Goal: Information Seeking & Learning: Check status

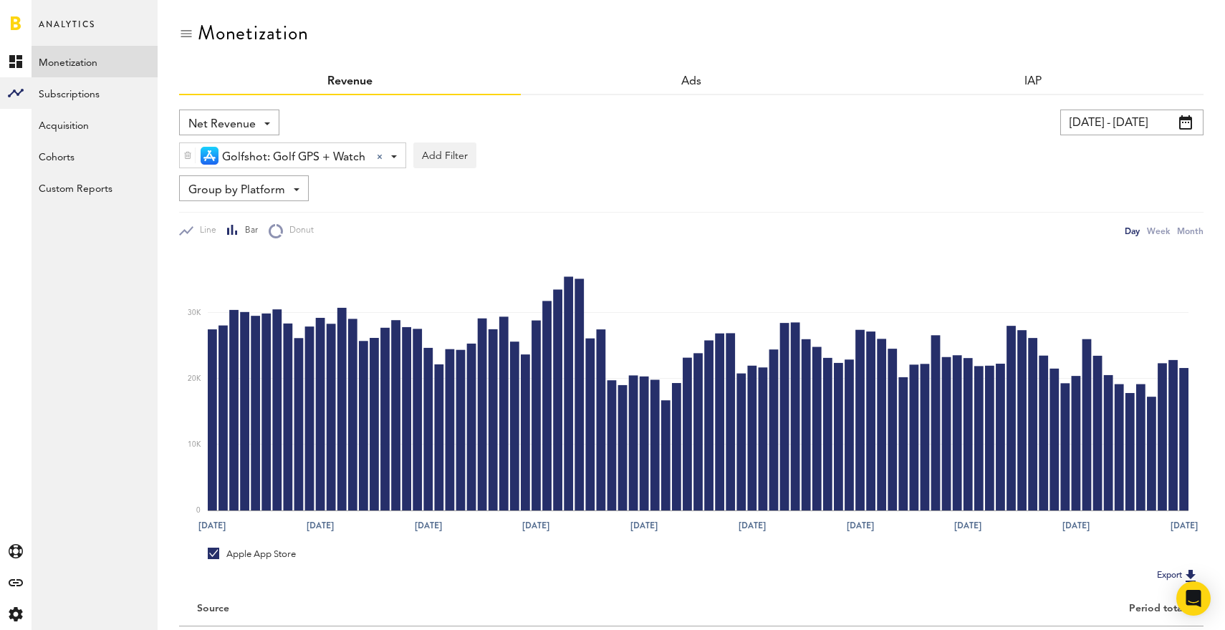
click at [1181, 118] on span at bounding box center [1185, 122] width 13 height 14
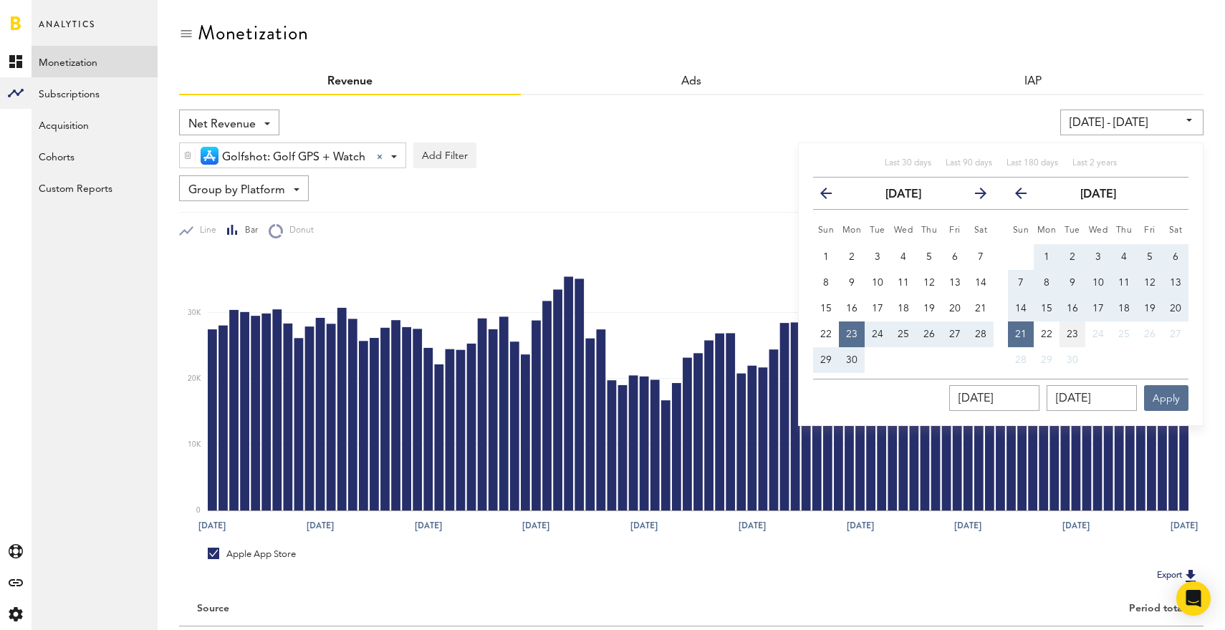
click at [1067, 328] on button "23" at bounding box center [1072, 335] width 26 height 26
type input "[DATE] - [DATE]"
type input "[DATE]"
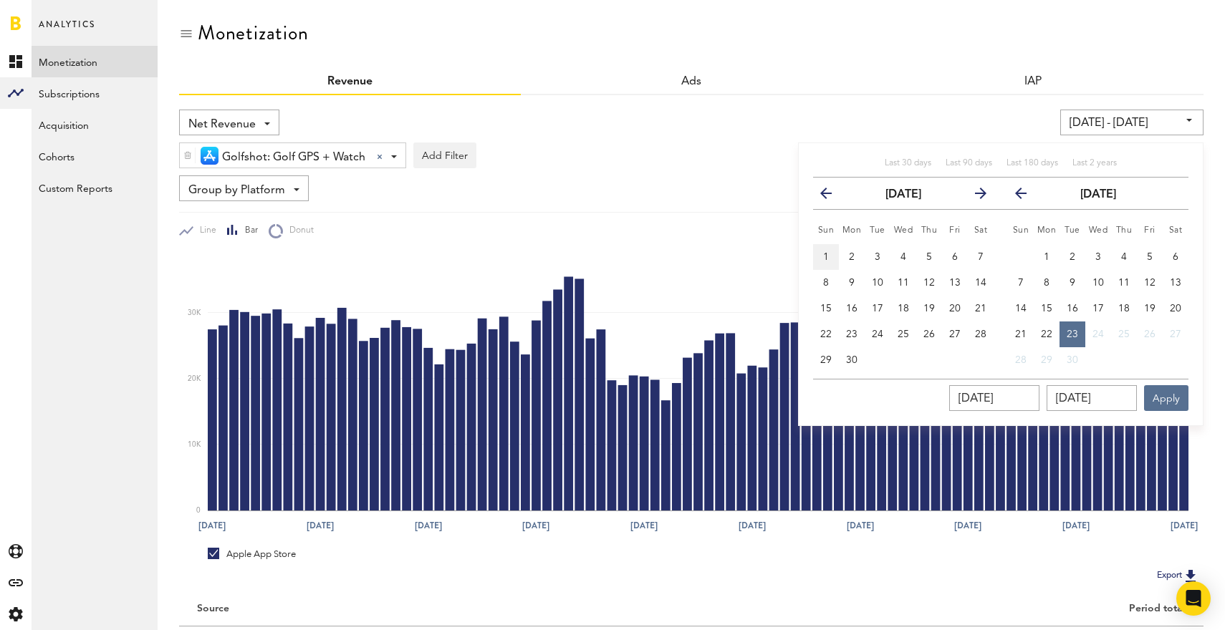
click at [825, 254] on span "1" at bounding box center [826, 257] width 6 height 10
type input "[DATE] - [DATE]"
type input "[DATE]"
click at [1069, 330] on span "23" at bounding box center [1072, 335] width 11 height 10
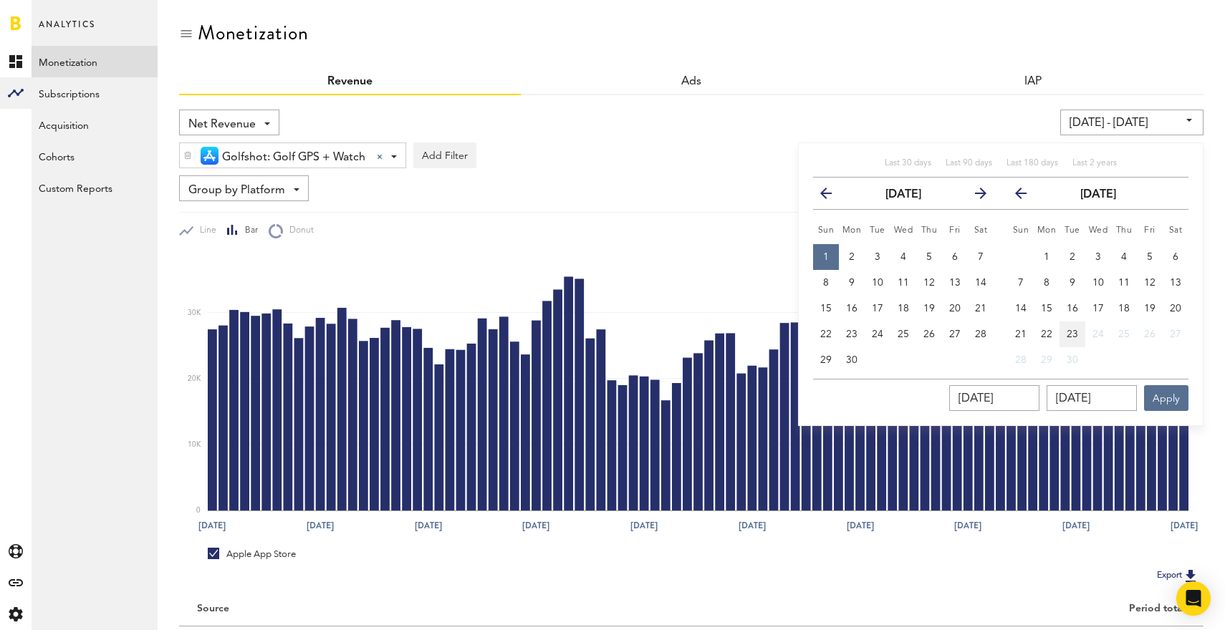
type input "[DATE] - [DATE]"
type input "[DATE]"
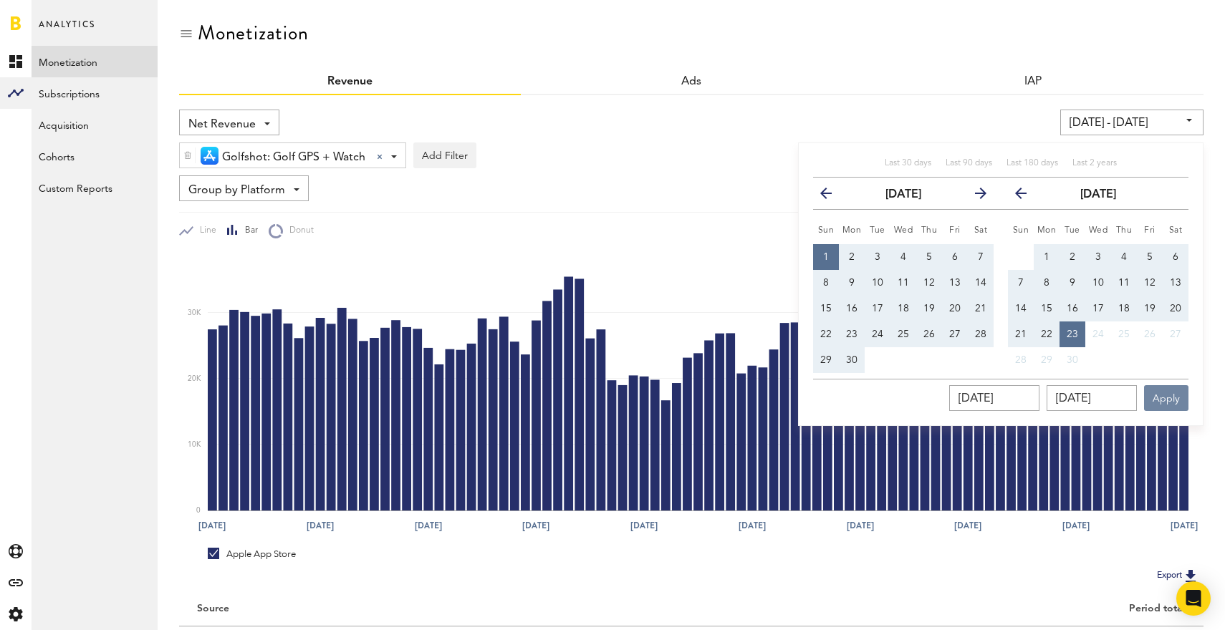
click at [1171, 398] on button "Apply" at bounding box center [1166, 398] width 44 height 26
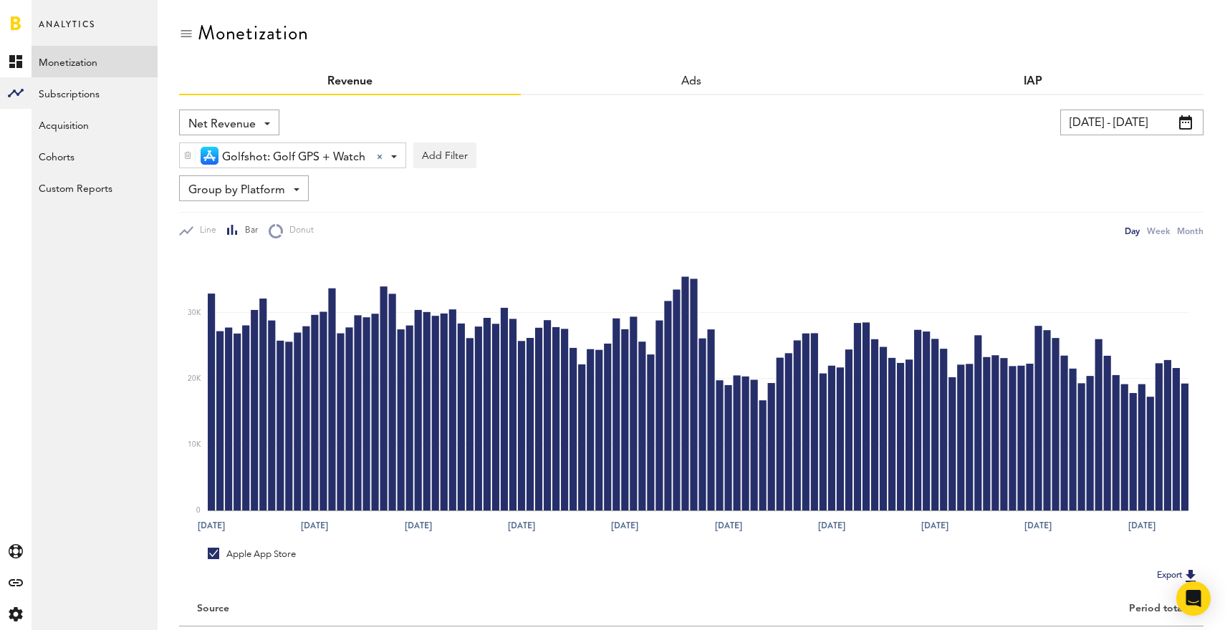
click at [1031, 81] on link "IAP" at bounding box center [1033, 81] width 19 height 11
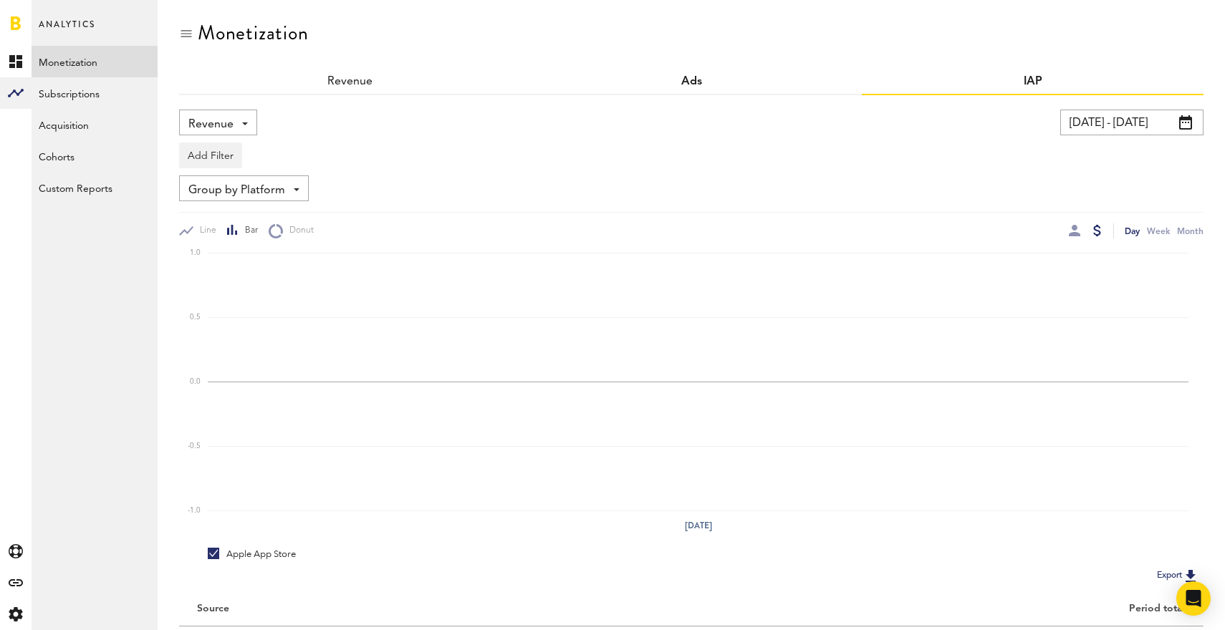
click at [687, 78] on link "Ads" at bounding box center [691, 81] width 21 height 11
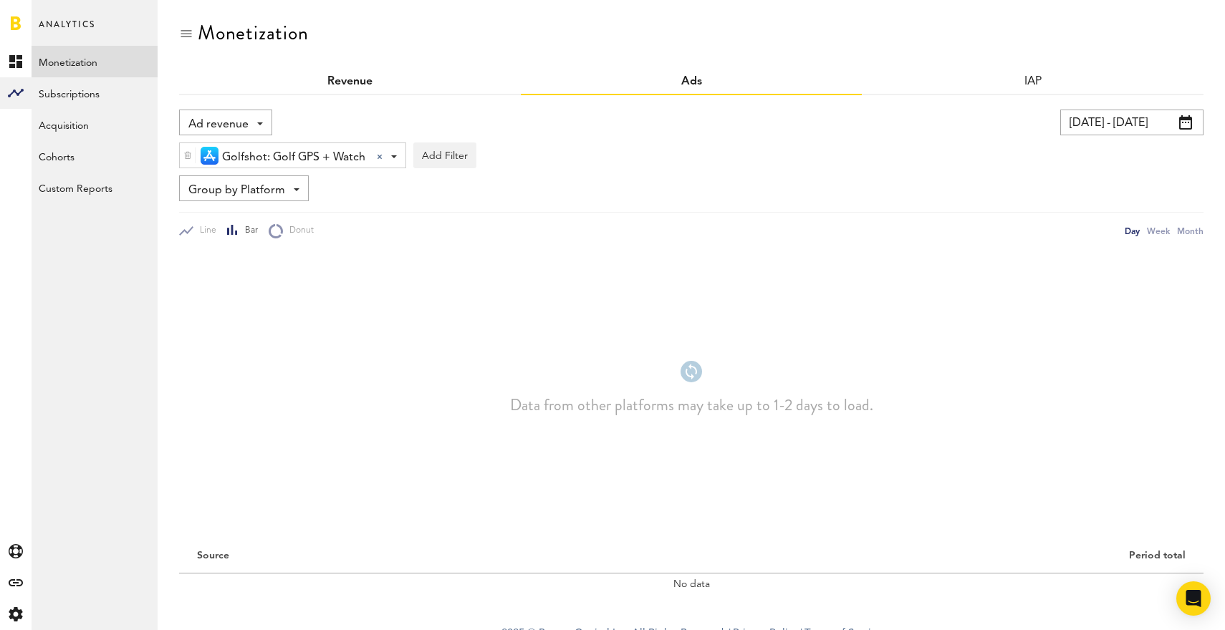
click at [365, 80] on link "Revenue" at bounding box center [349, 81] width 45 height 11
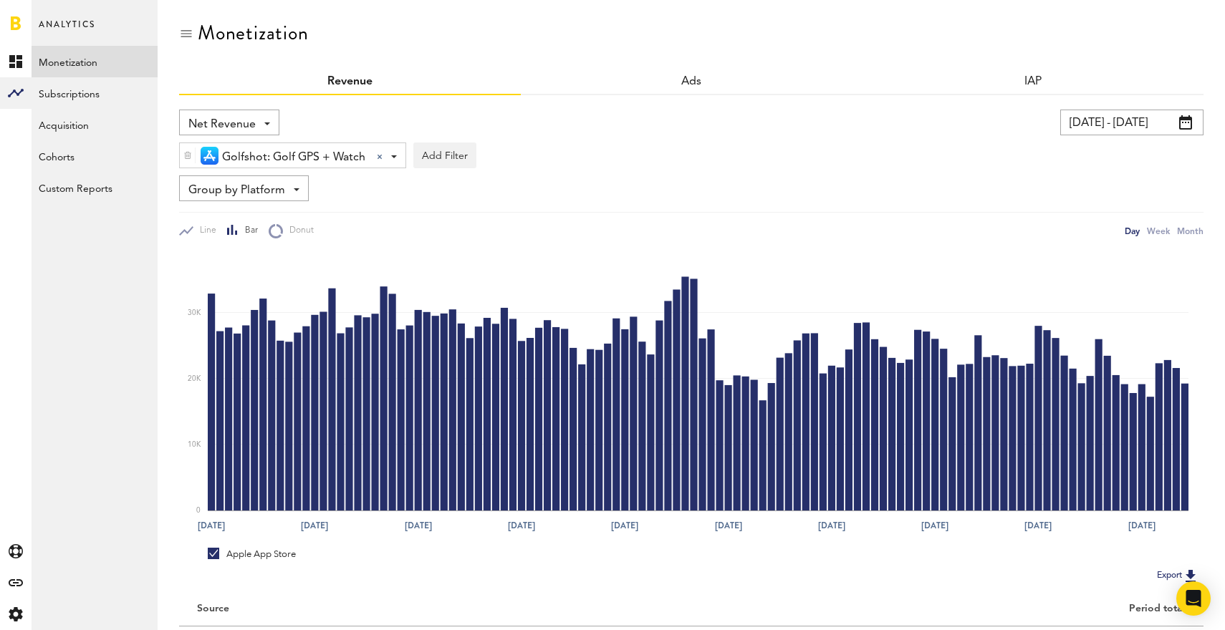
click at [261, 122] on div "Net Revenue Net Revenue Gross Revenue Profit" at bounding box center [229, 123] width 100 height 26
click at [372, 100] on div "Net Revenue Net Revenue Gross Revenue Profit [DATE] - [DATE] Last 30 days Last …" at bounding box center [691, 387] width 1024 height 585
click at [288, 192] on div "Group by Platform Group by Platform Group by Revenue Type Group by App" at bounding box center [244, 189] width 130 height 26
click at [263, 274] on span "Group by App" at bounding box center [248, 273] width 111 height 24
click at [258, 191] on span "Group by App" at bounding box center [225, 190] width 74 height 24
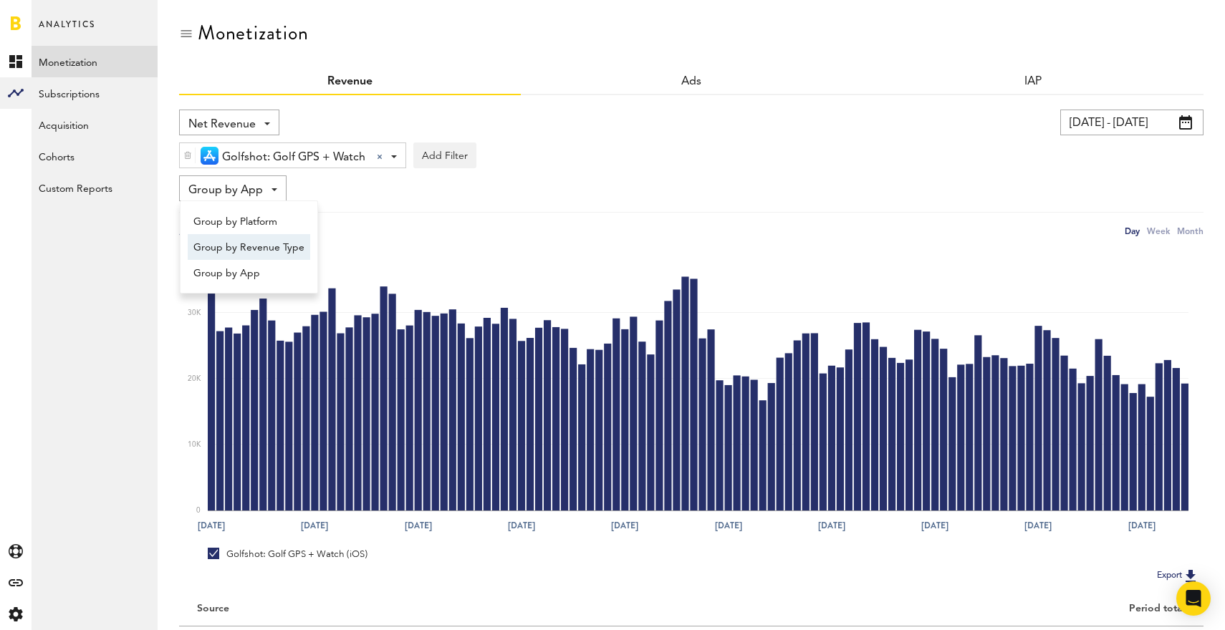
click at [257, 244] on span "Group by Revenue Type" at bounding box center [248, 248] width 111 height 24
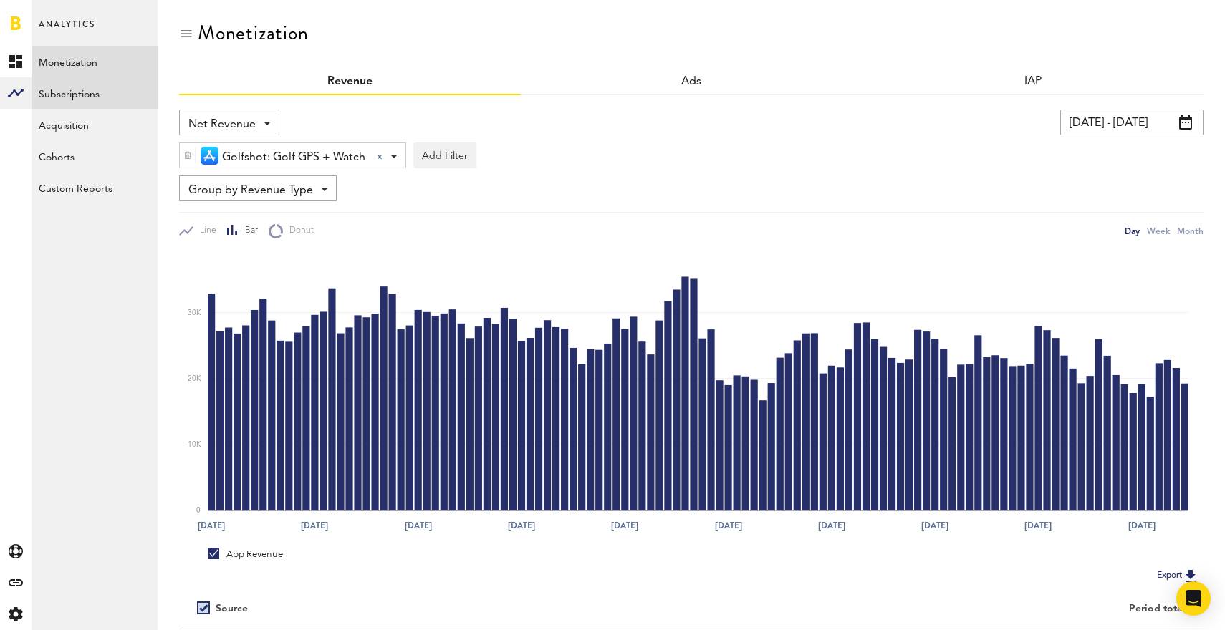
click at [77, 97] on link "Subscriptions" at bounding box center [95, 93] width 126 height 32
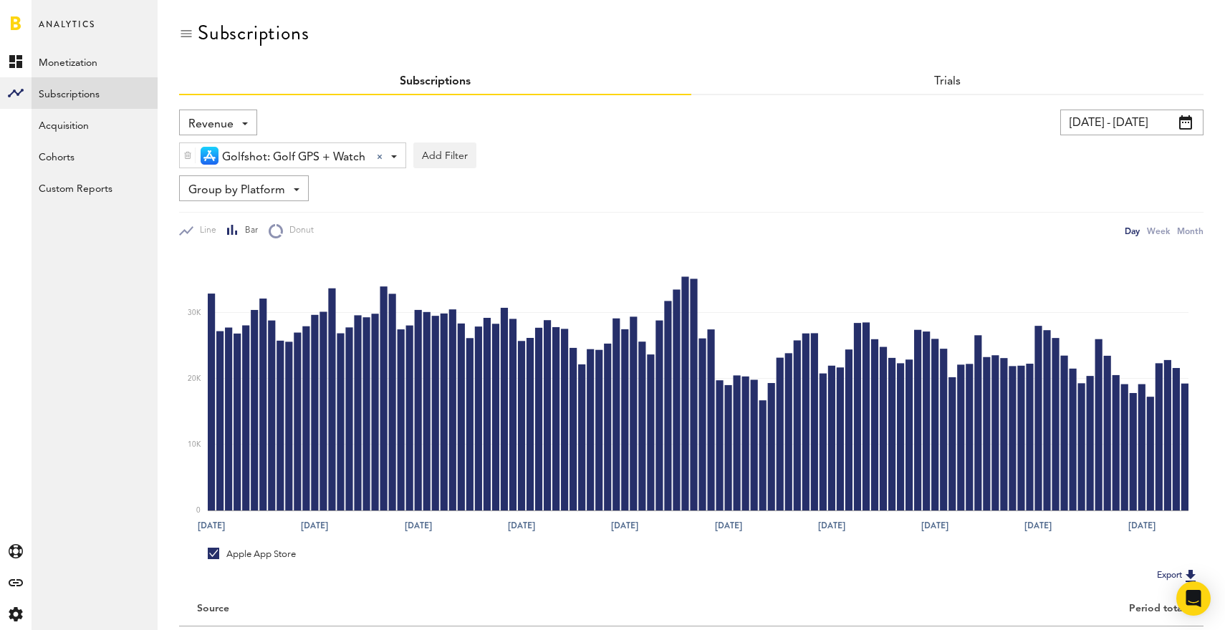
click at [290, 191] on div "Group by Platform Group by Platform Group by App Group by Subscription Group by…" at bounding box center [244, 189] width 130 height 26
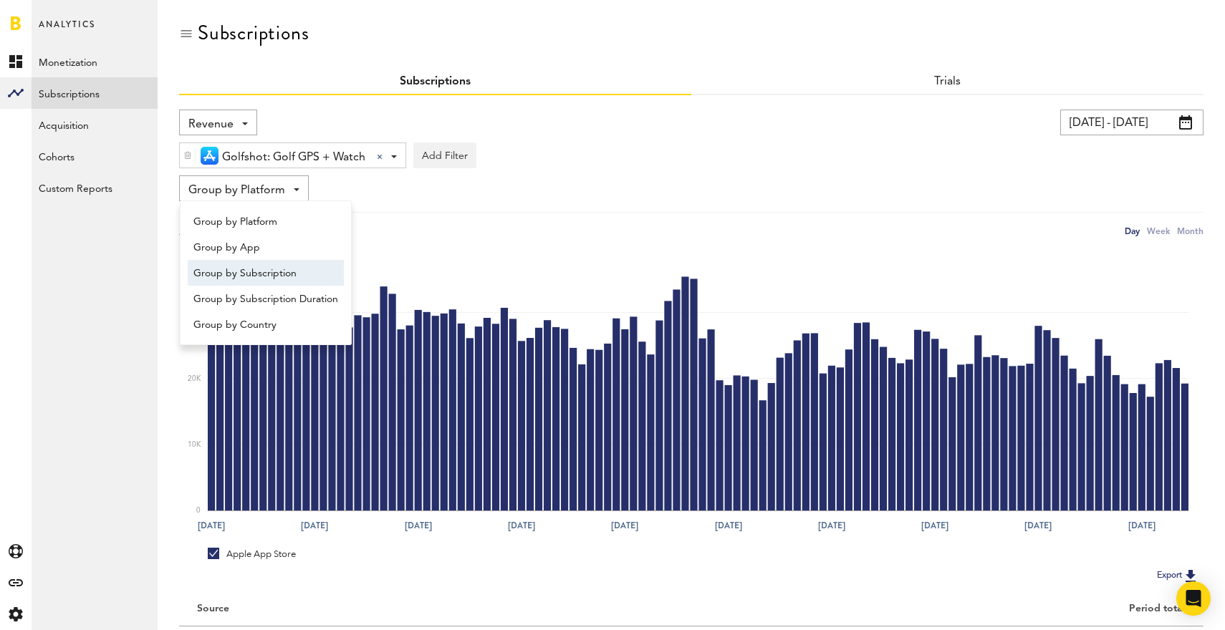
click at [279, 271] on span "Group by Subscription" at bounding box center [265, 273] width 145 height 24
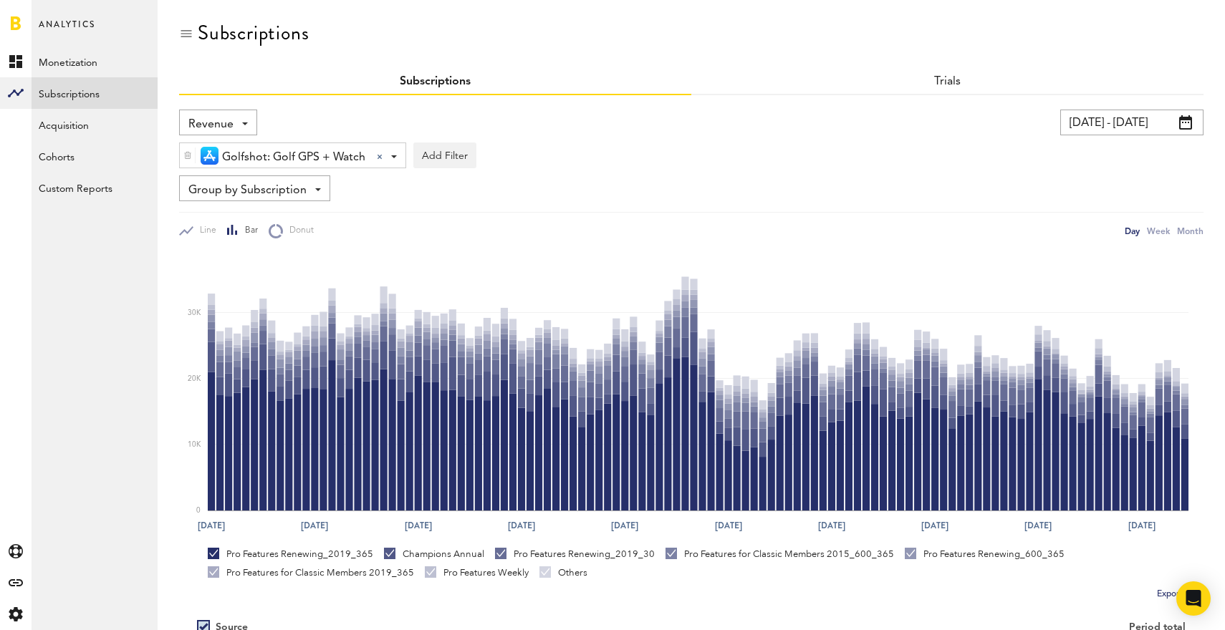
click at [237, 128] on div "Revenue Revenue MRR Actives Trial Status Billing Retries New Subscriptions Rene…" at bounding box center [218, 123] width 78 height 26
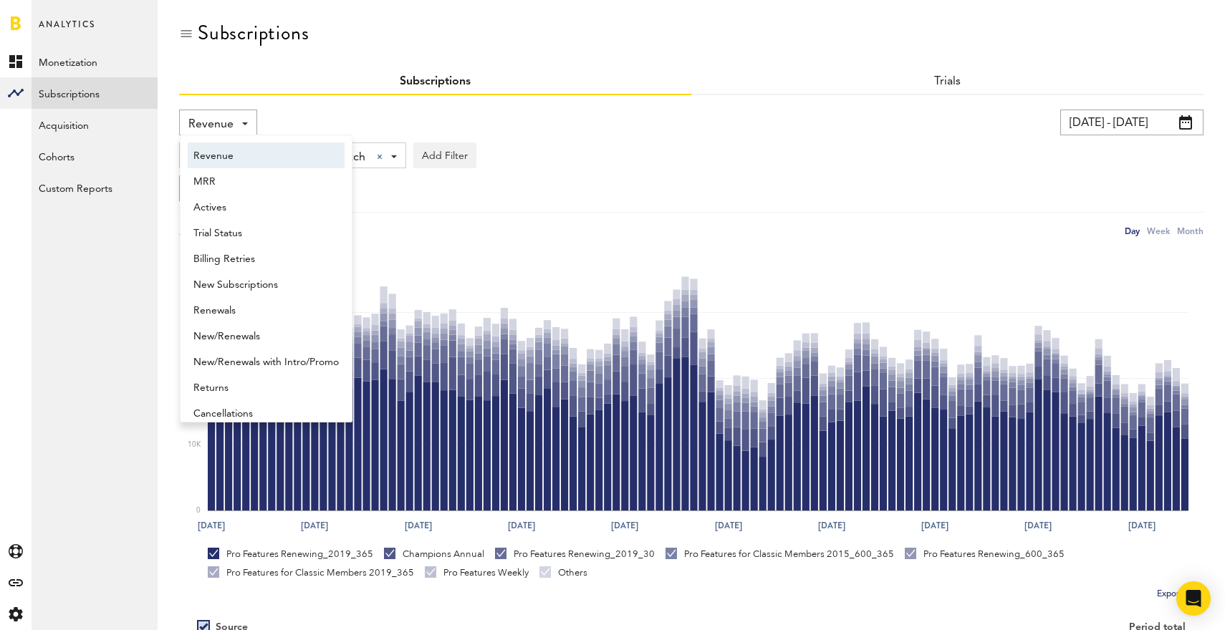
scroll to position [7, 0]
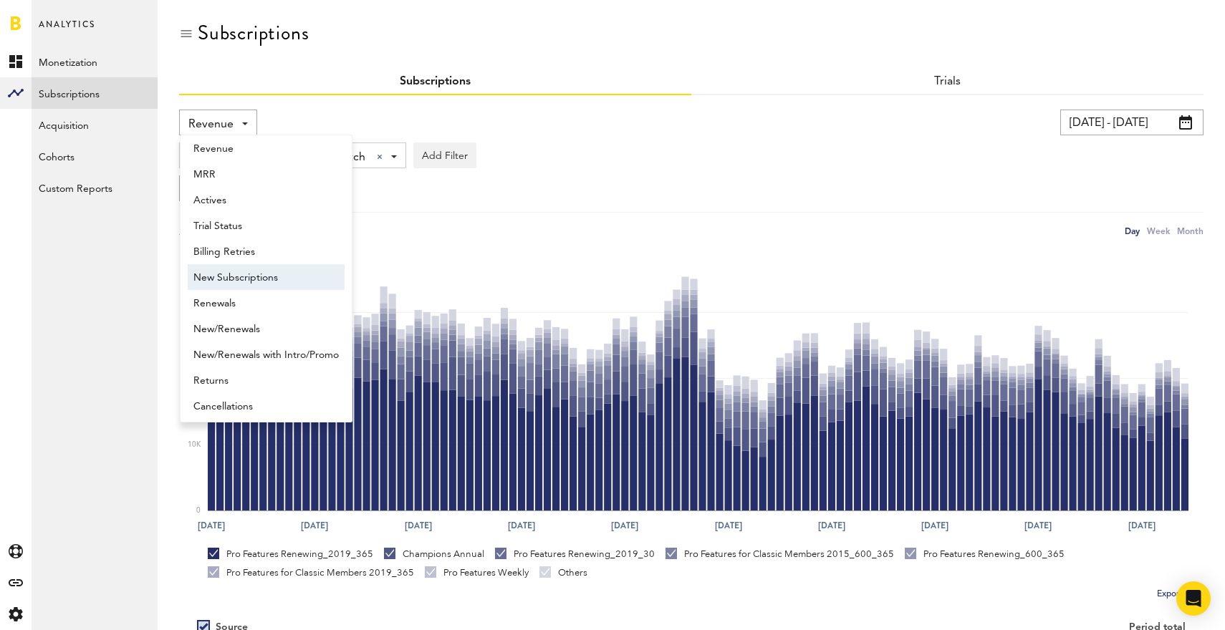
click at [245, 276] on span "New Subscriptions" at bounding box center [265, 278] width 145 height 24
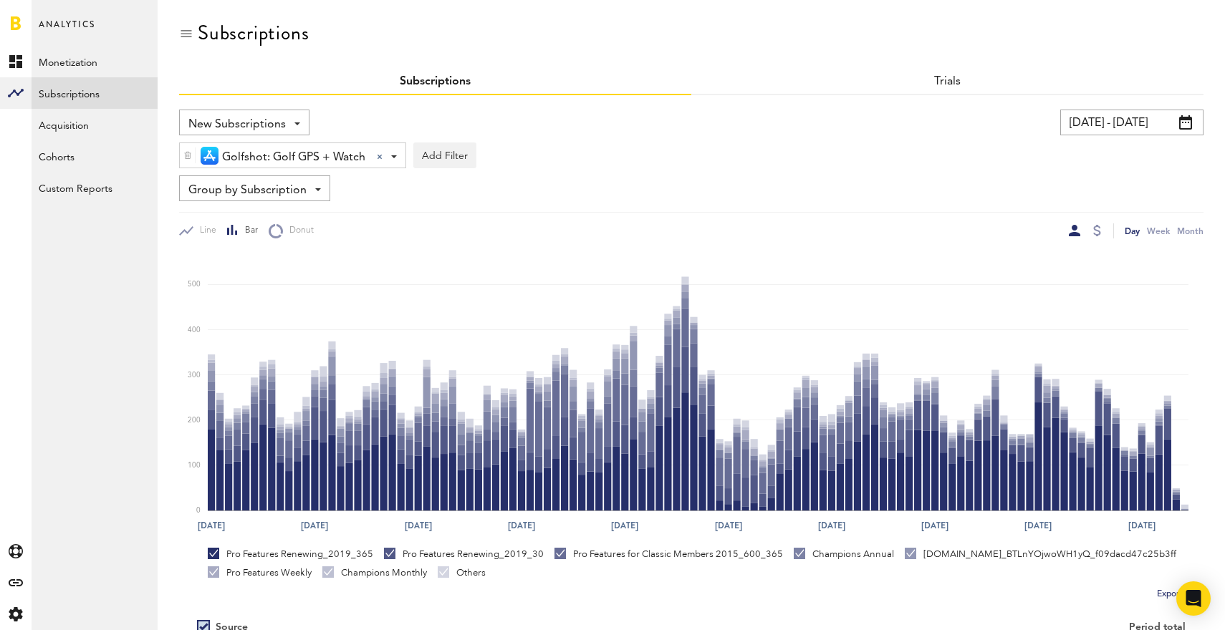
click at [294, 186] on span "Group by Subscription" at bounding box center [247, 190] width 118 height 24
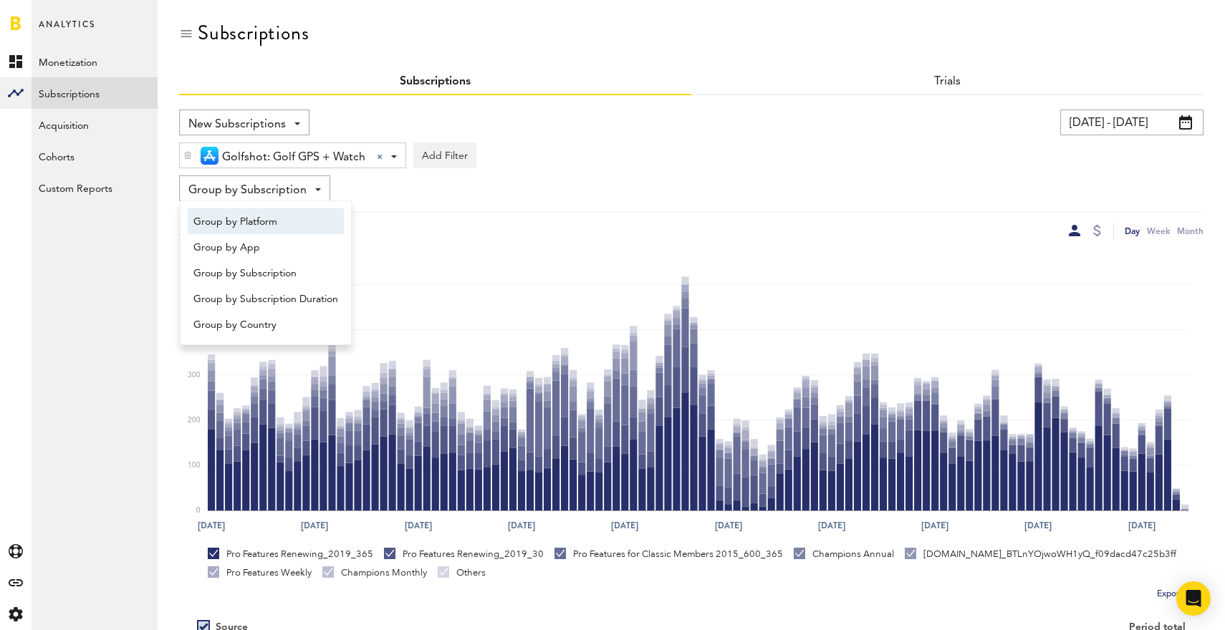
click at [272, 227] on span "Group by Platform" at bounding box center [265, 222] width 145 height 24
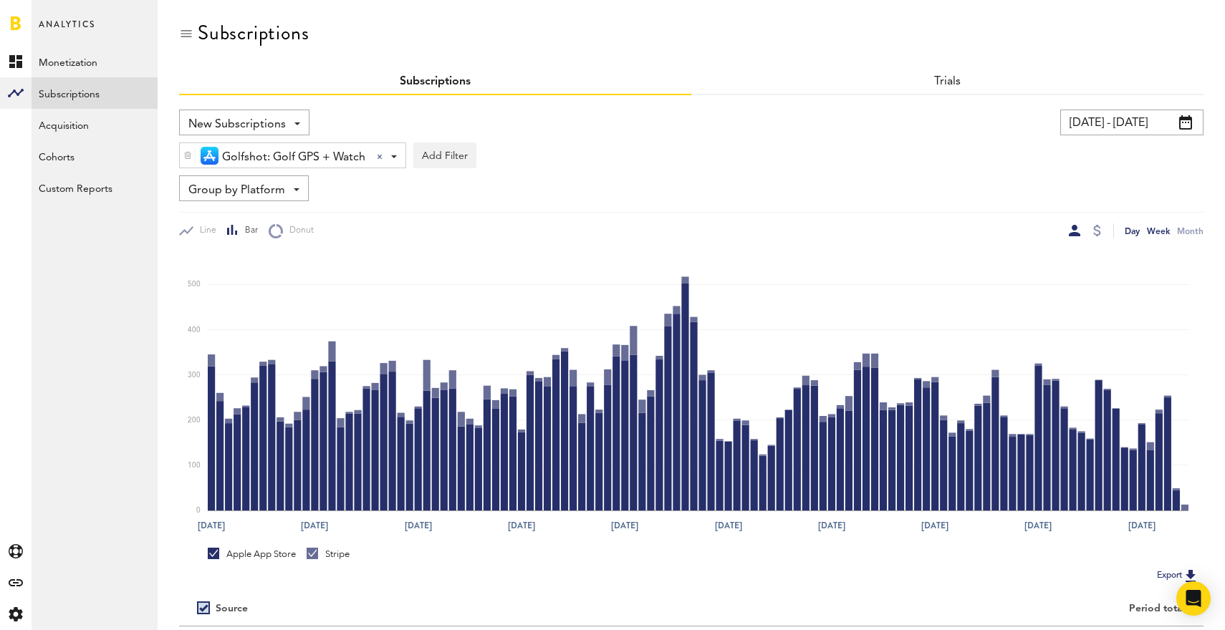
click at [1159, 234] on div "Week" at bounding box center [1158, 230] width 23 height 15
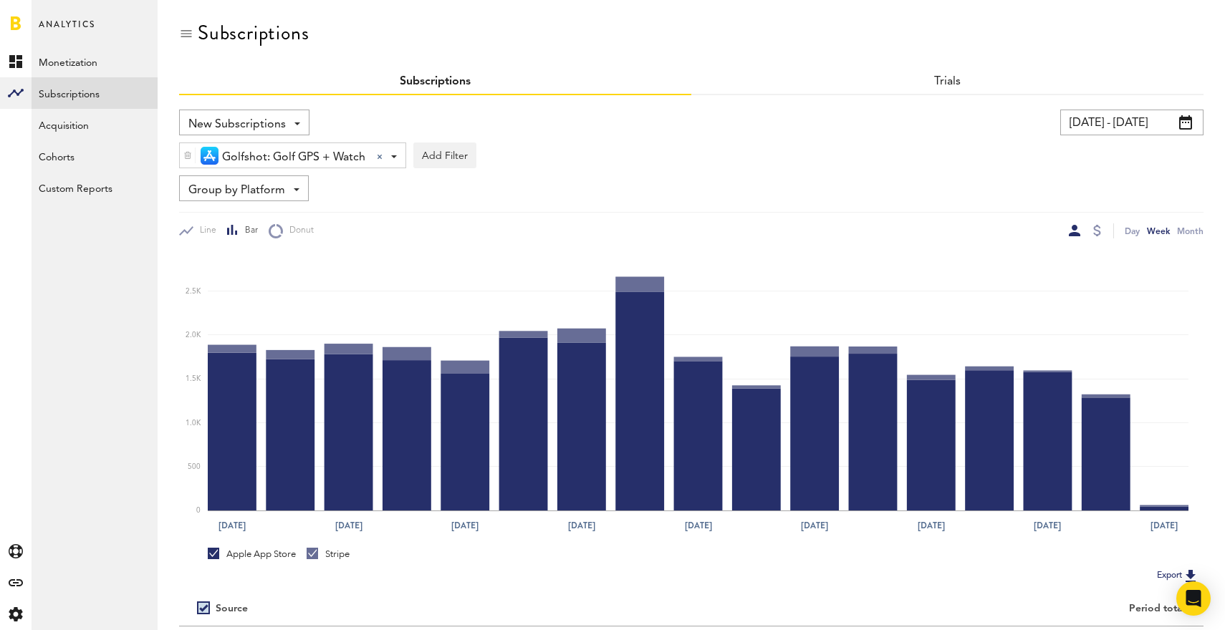
click at [284, 125] on div "New Subscriptions Revenue MRR Actives Trial Status Billing Retries New Subscrip…" at bounding box center [244, 123] width 130 height 26
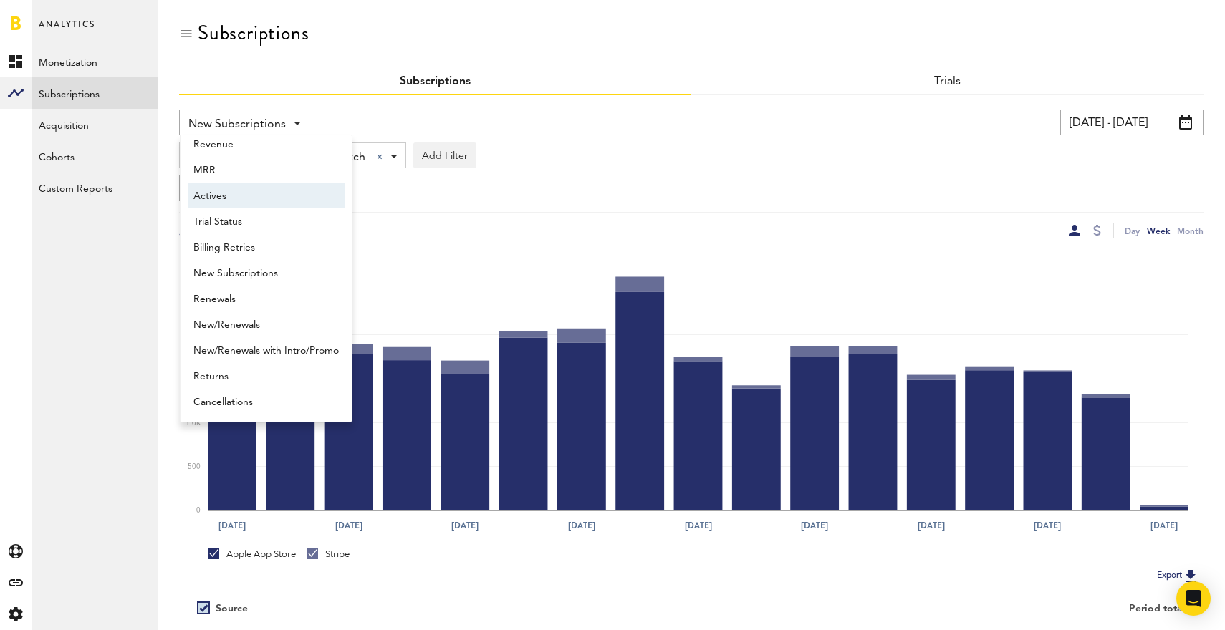
scroll to position [7, 0]
click at [244, 153] on span "Revenue" at bounding box center [265, 149] width 145 height 24
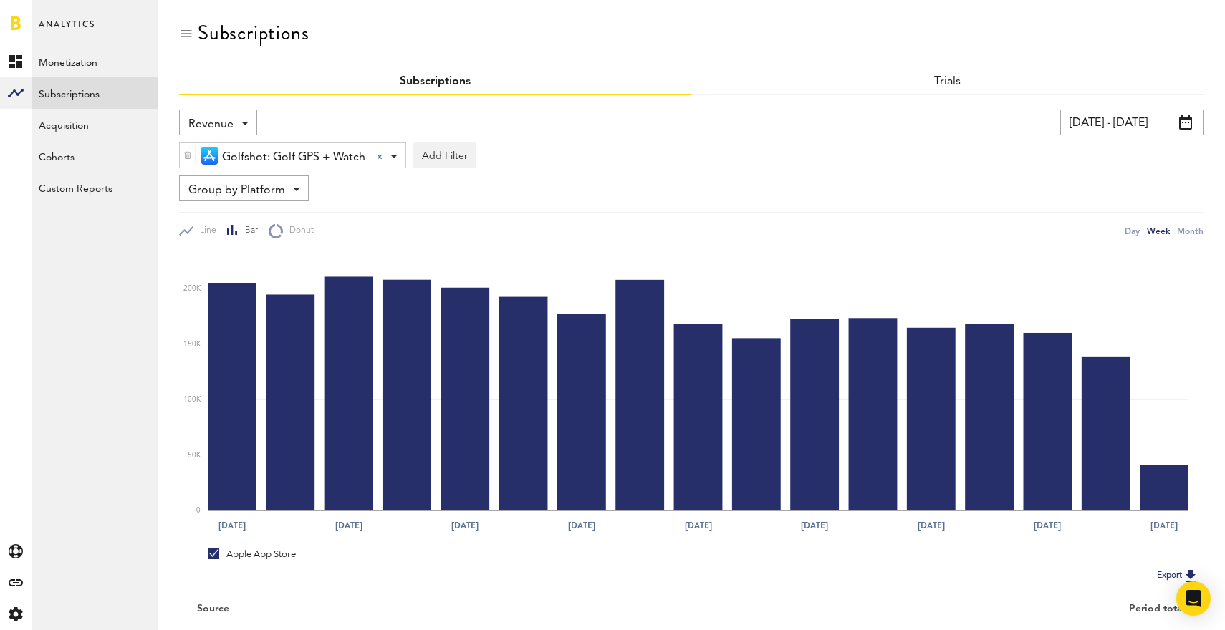
click at [275, 191] on span "Group by Platform" at bounding box center [236, 190] width 97 height 24
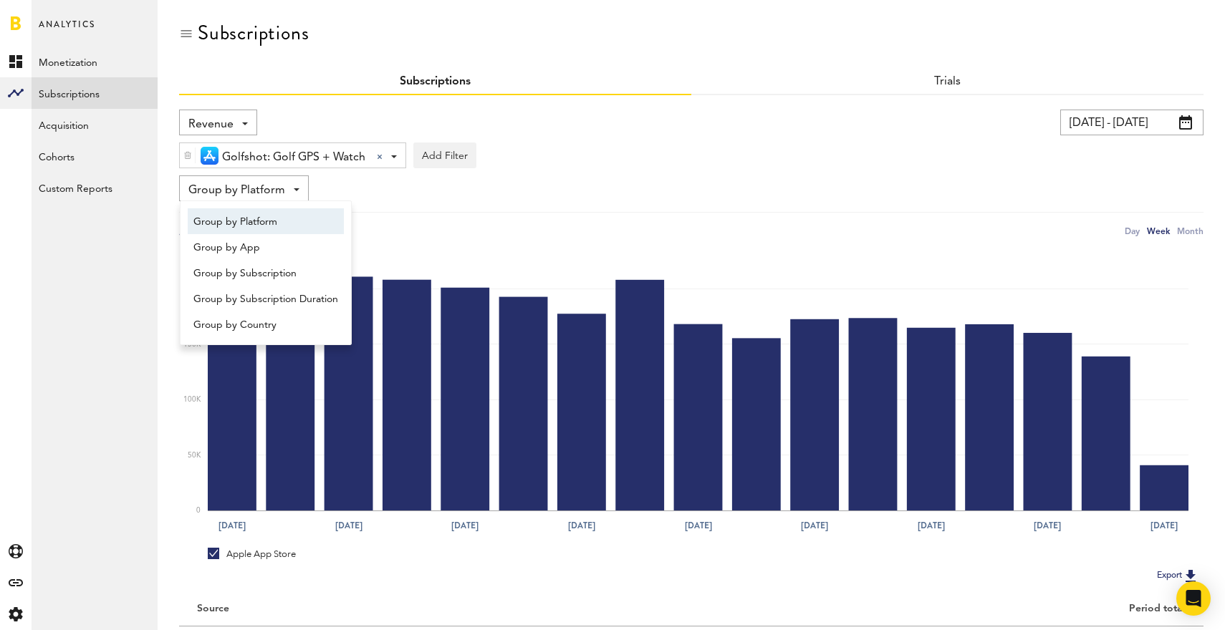
click at [369, 189] on div "Group by Platform Group by Platform Group by App Group by Subscription Group by…" at bounding box center [691, 189] width 1024 height 26
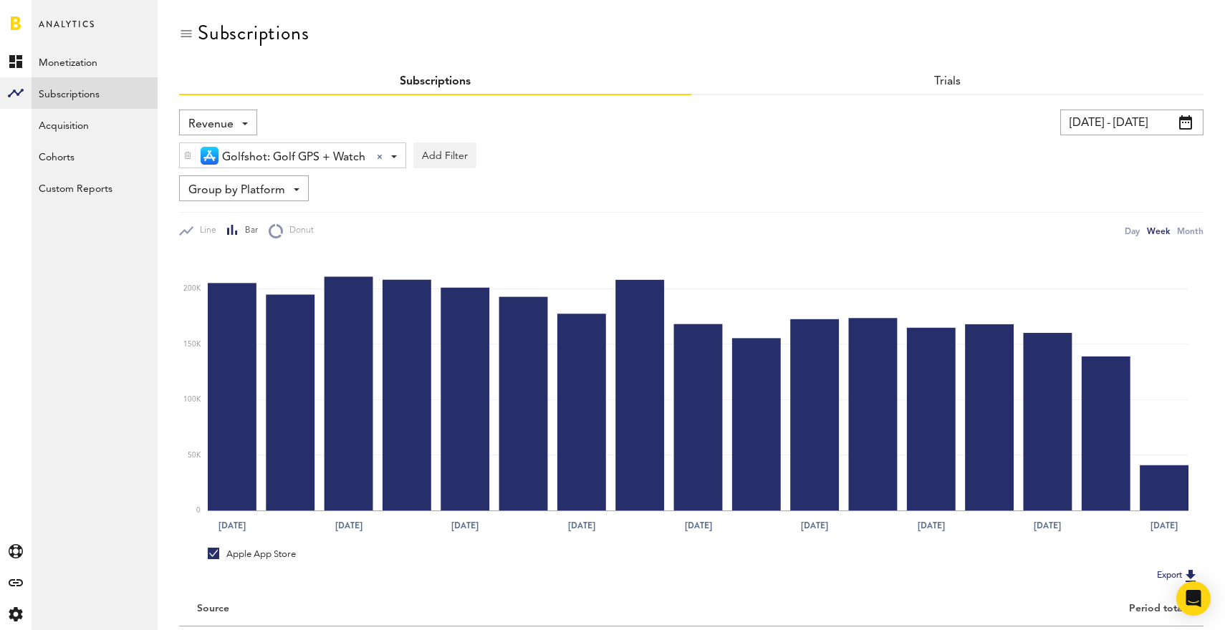
click at [275, 186] on span "Group by Platform" at bounding box center [236, 190] width 97 height 24
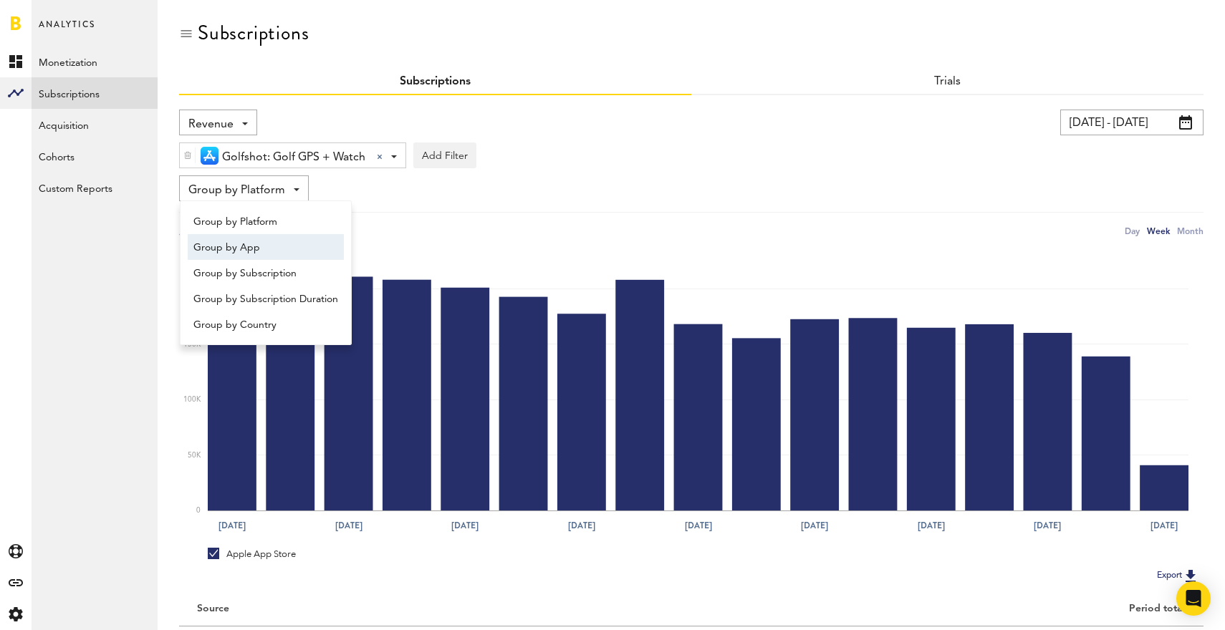
click at [481, 203] on div "Revenue Revenue MRR Actives Trial Status Billing Retries New Subscriptions Rene…" at bounding box center [691, 174] width 1024 height 129
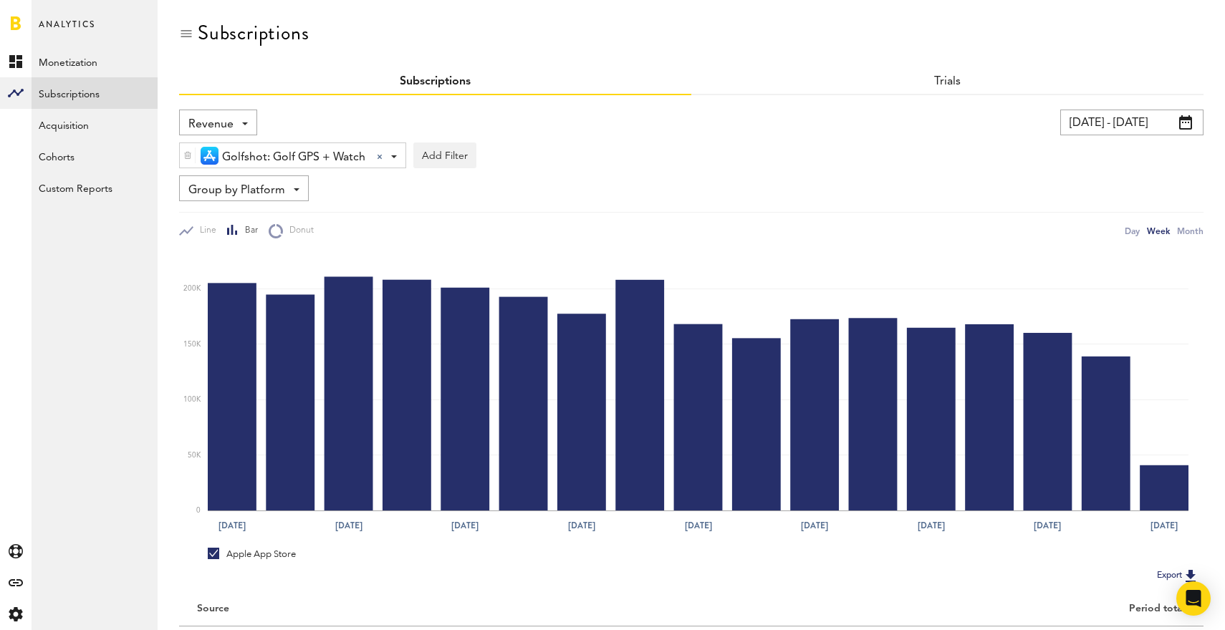
click at [239, 128] on div "Revenue Revenue MRR Actives Trial Status Billing Retries New Subscriptions Rene…" at bounding box center [218, 123] width 78 height 26
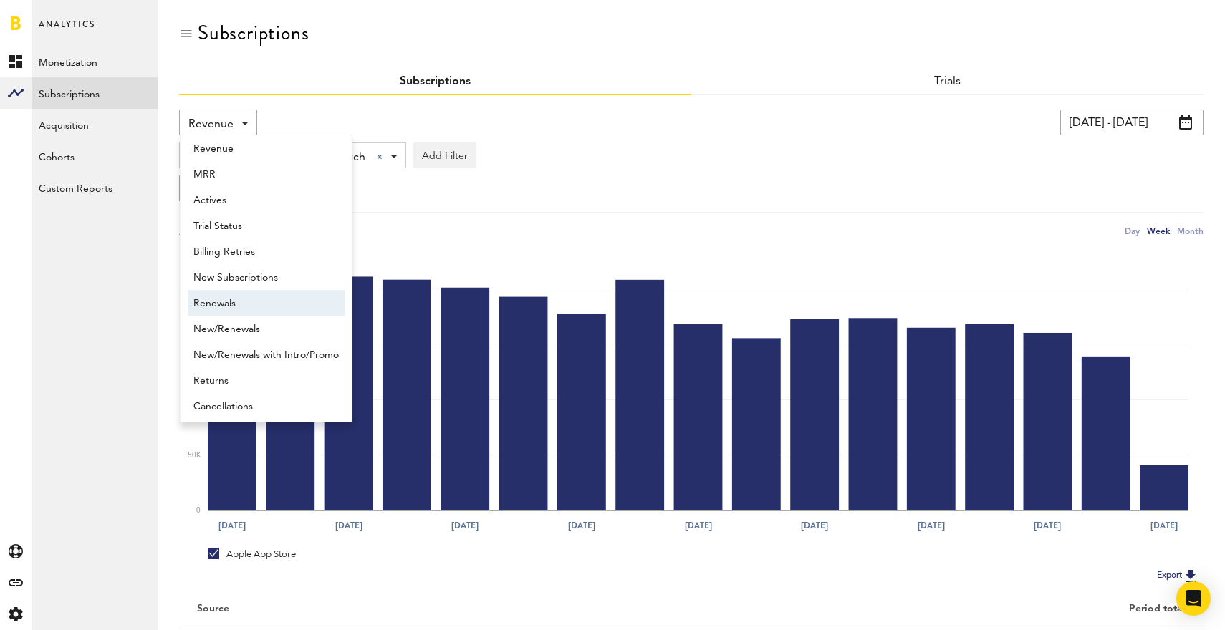
click at [250, 309] on span "Renewals" at bounding box center [265, 304] width 145 height 24
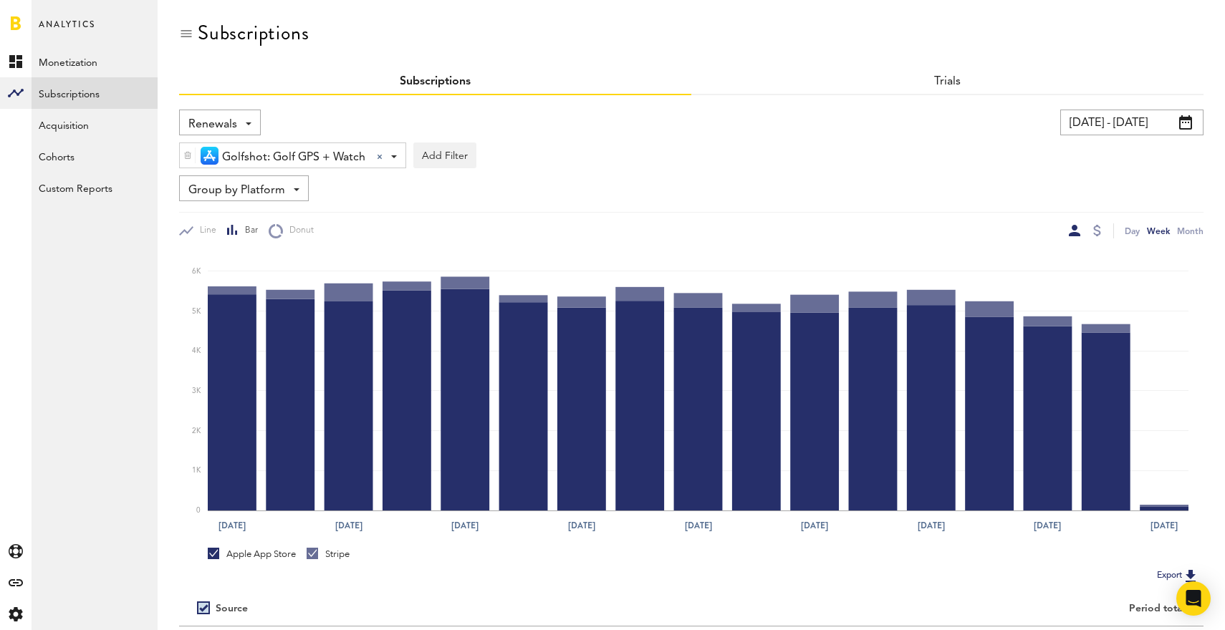
click at [266, 199] on span "Group by Platform" at bounding box center [236, 190] width 97 height 24
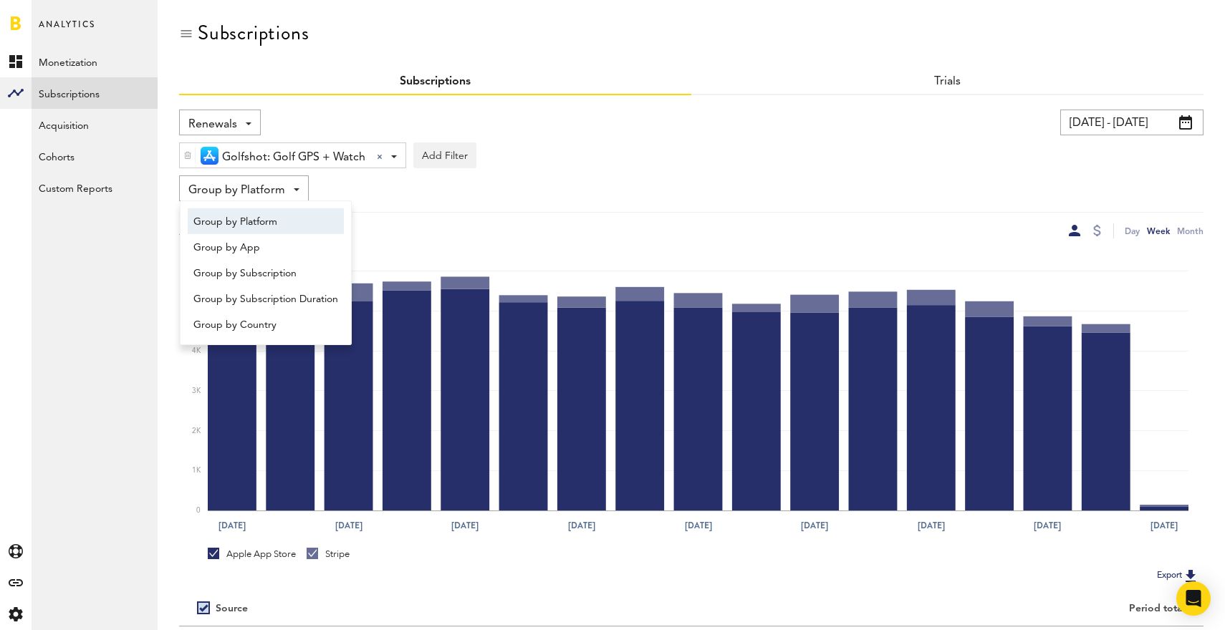
click at [232, 128] on span "Renewals" at bounding box center [212, 124] width 49 height 24
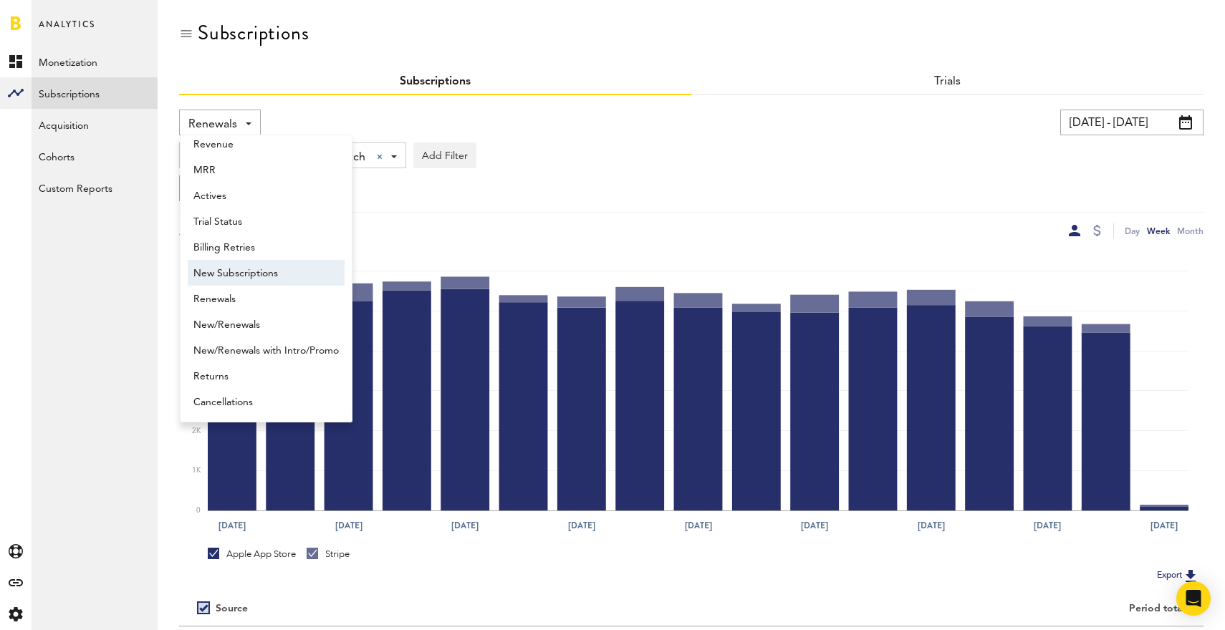
click at [237, 278] on span "New Subscriptions" at bounding box center [265, 273] width 145 height 24
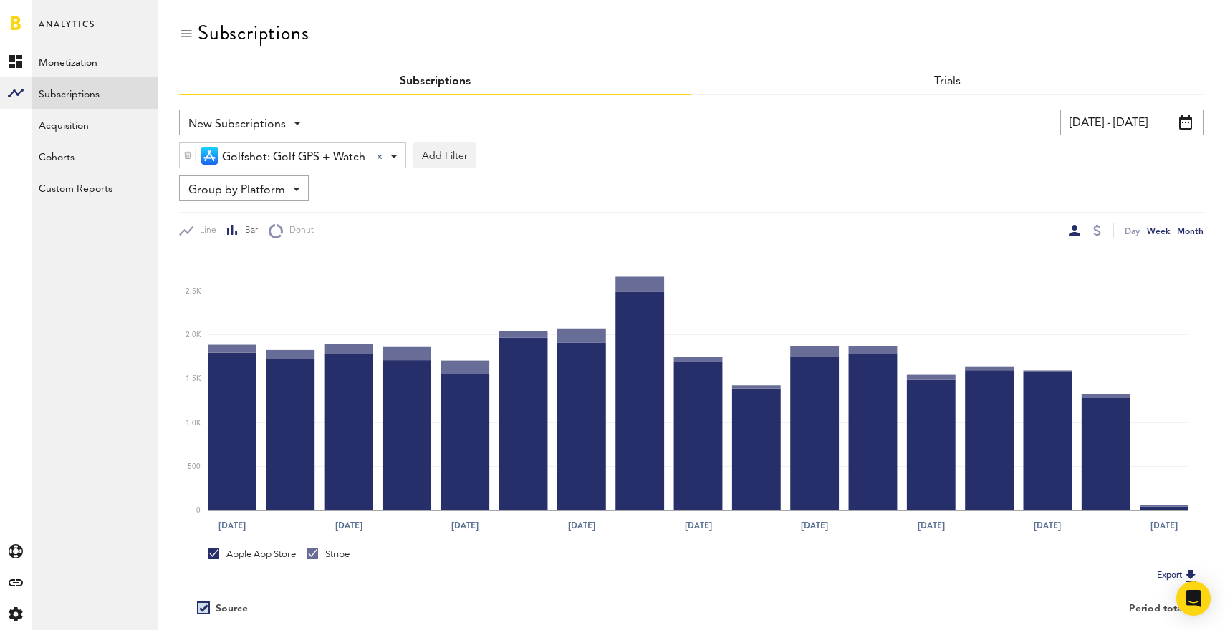
click at [1192, 231] on div "Month" at bounding box center [1190, 230] width 27 height 15
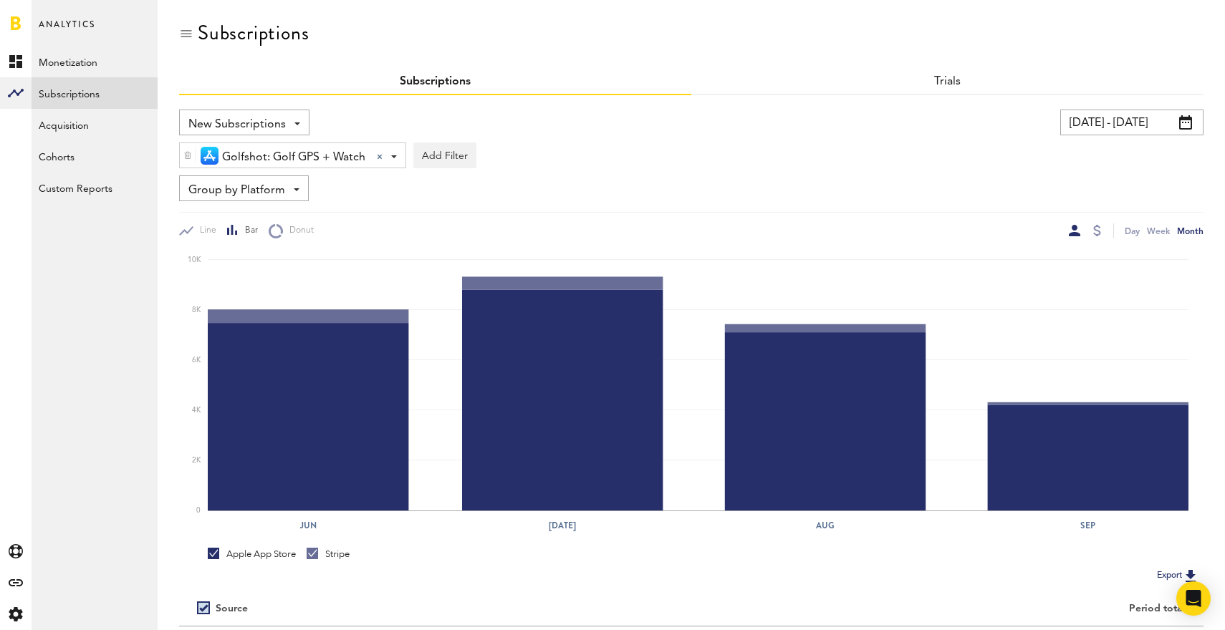
click at [1188, 125] on span at bounding box center [1185, 122] width 13 height 14
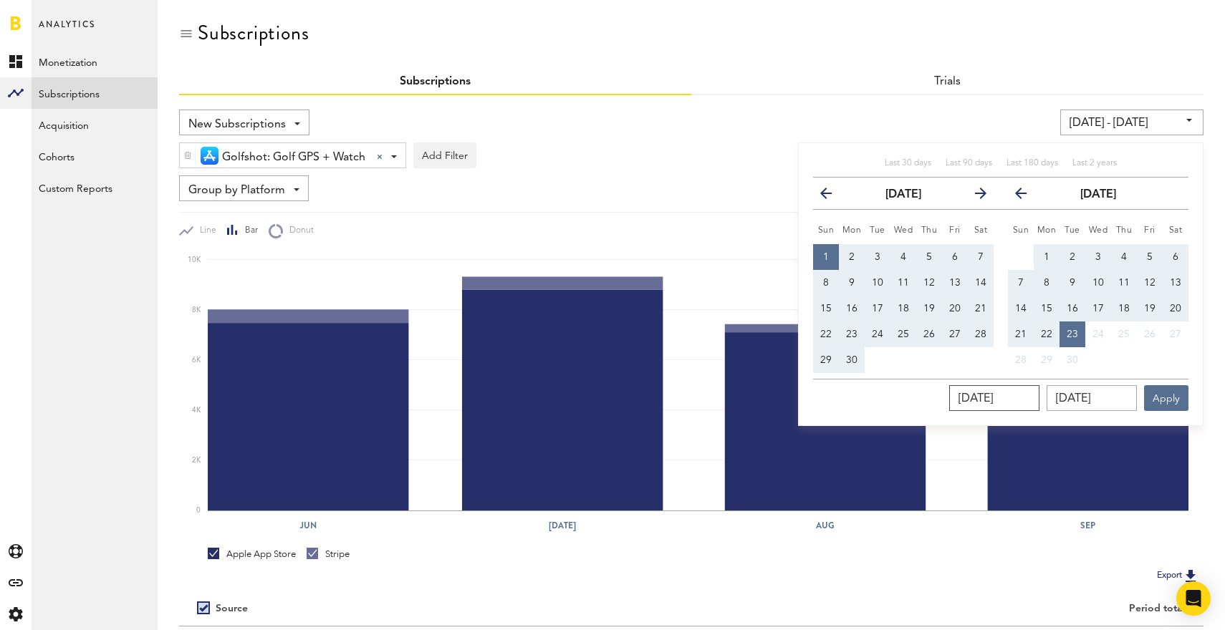
click at [1039, 400] on input "[DATE]" at bounding box center [994, 398] width 90 height 26
type input "06/01/202_"
type input "[DATE] - [DATE]"
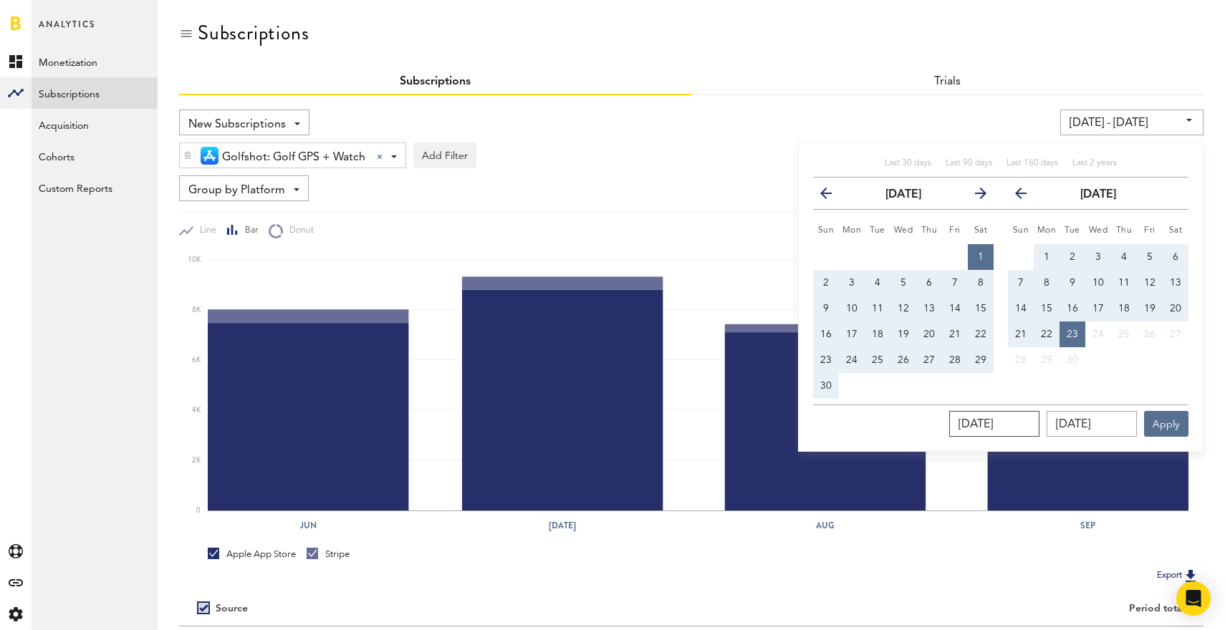
click at [994, 425] on input "[DATE]" at bounding box center [994, 424] width 90 height 26
type input "00/12/024_"
type input "[DATE] - [DATE]"
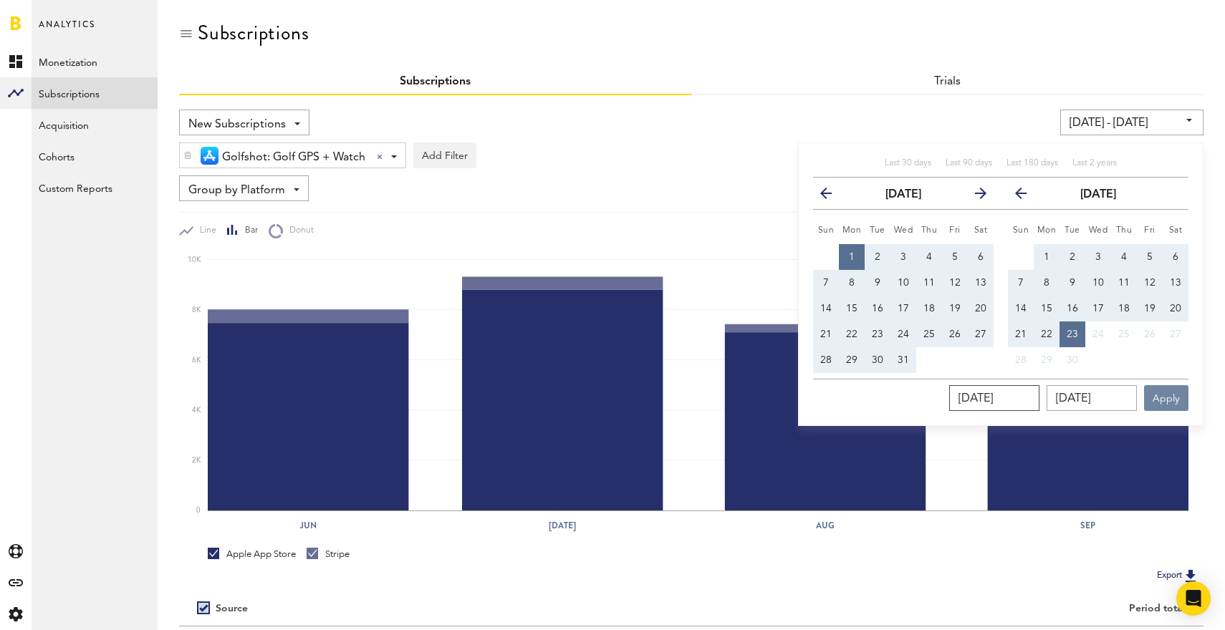
type input "[DATE]"
click at [1168, 403] on button "Apply" at bounding box center [1166, 398] width 44 height 26
